Goal: Navigation & Orientation: Find specific page/section

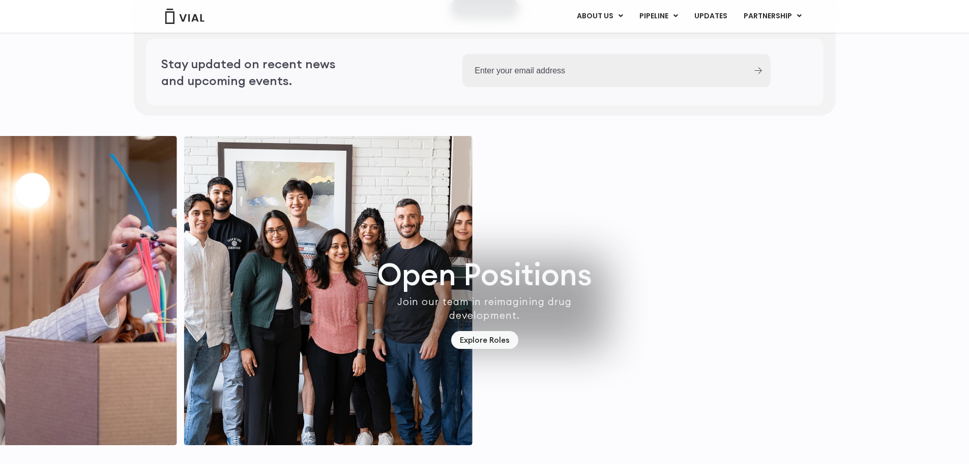
scroll to position [2989, 0]
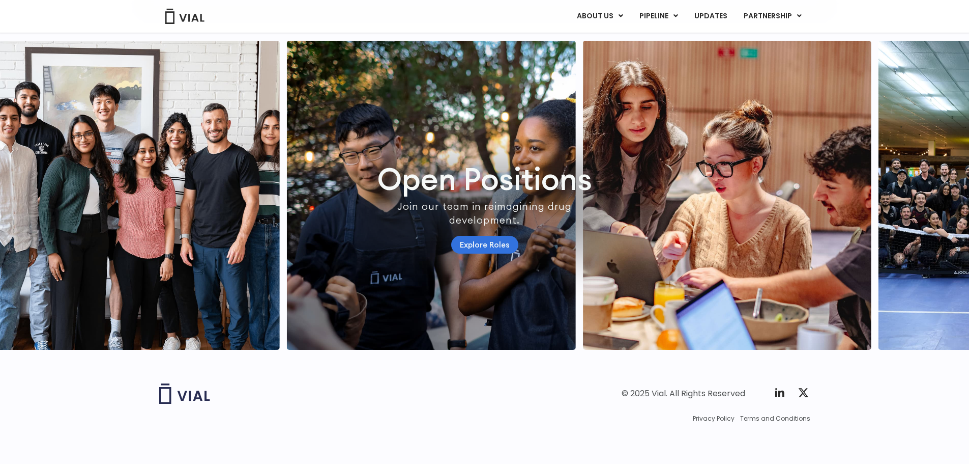
click at [503, 236] on link "Explore Roles" at bounding box center [484, 245] width 67 height 18
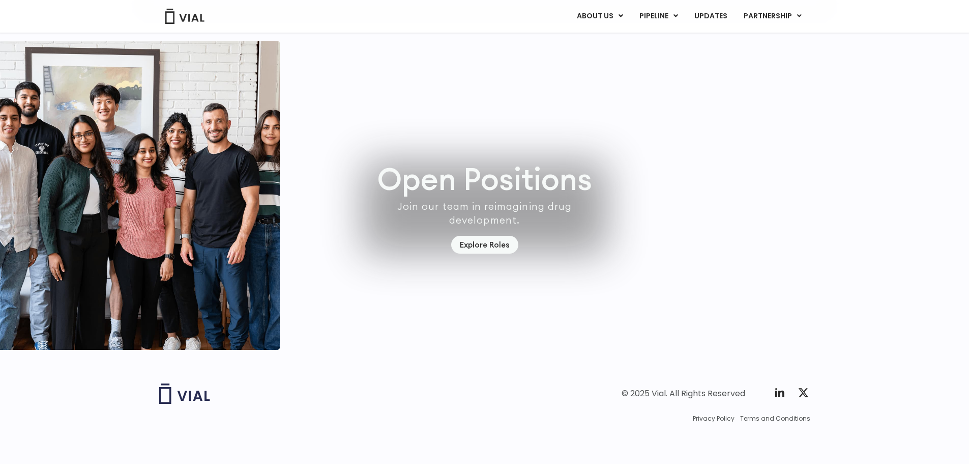
scroll to position [2988, 0]
